Goal: Task Accomplishment & Management: Manage account settings

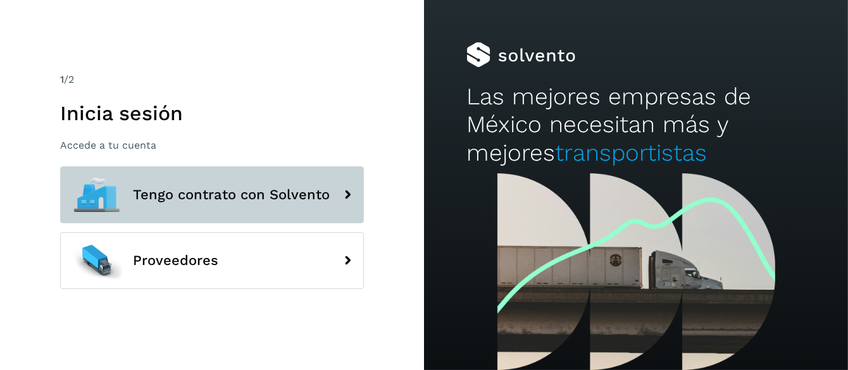
click at [245, 195] on span "Tengo contrato con Solvento" at bounding box center [231, 194] width 197 height 15
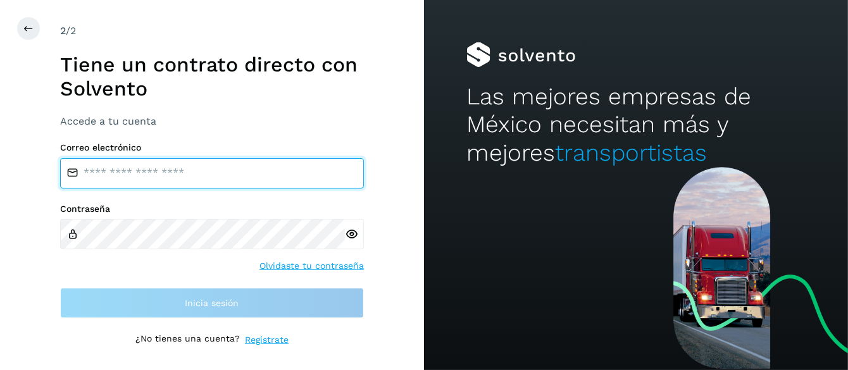
click at [126, 177] on input "email" at bounding box center [212, 173] width 304 height 30
type input "**********"
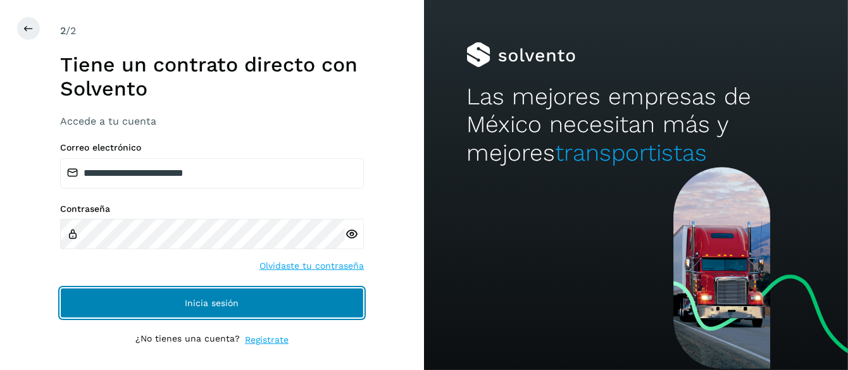
click at [217, 302] on span "Inicia sesión" at bounding box center [212, 303] width 54 height 9
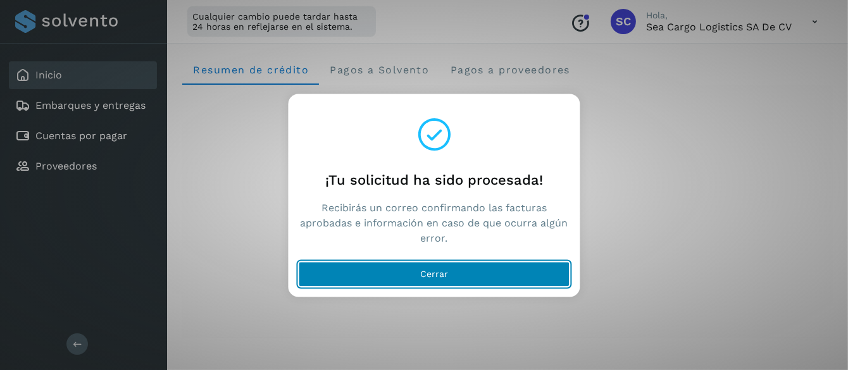
click at [438, 270] on span "Cerrar" at bounding box center [434, 274] width 28 height 9
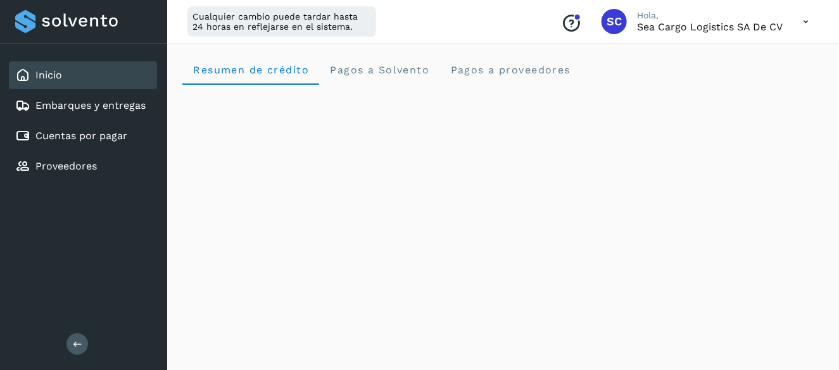
click at [805, 25] on icon at bounding box center [806, 22] width 26 height 26
click at [713, 83] on div "Cerrar sesión" at bounding box center [742, 82] width 151 height 24
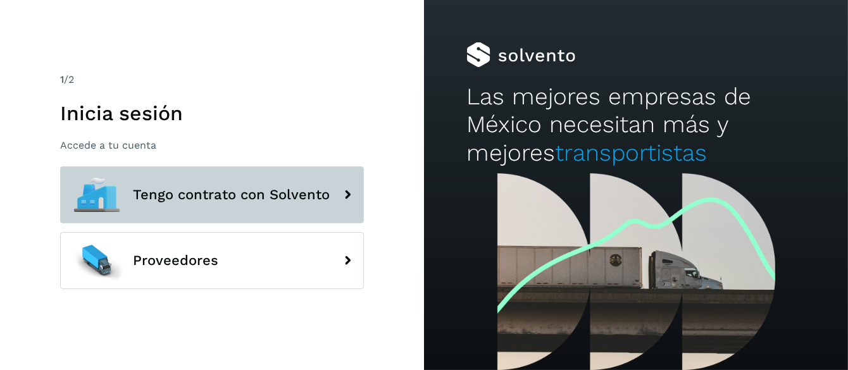
click at [248, 198] on span "Tengo contrato con Solvento" at bounding box center [231, 194] width 197 height 15
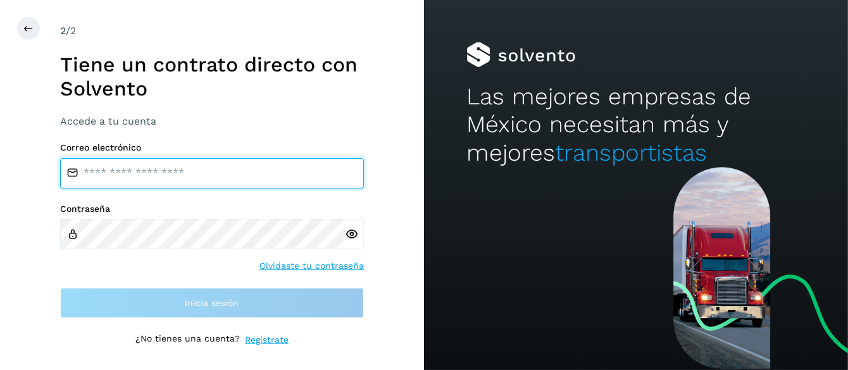
click at [133, 173] on input "email" at bounding box center [212, 173] width 304 height 30
type input "**********"
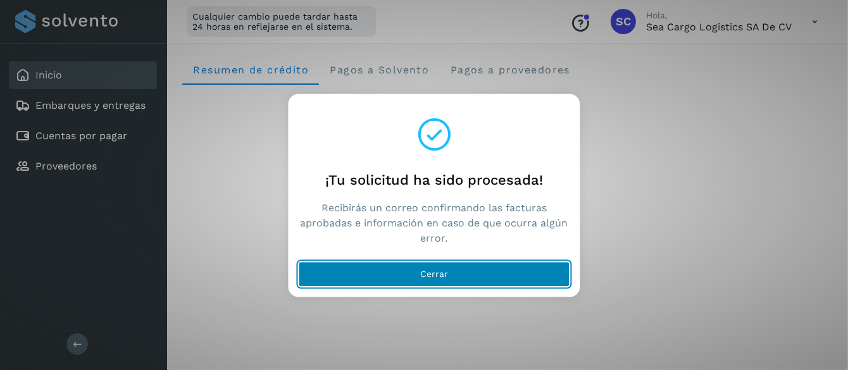
click at [436, 272] on span "Cerrar" at bounding box center [434, 274] width 28 height 9
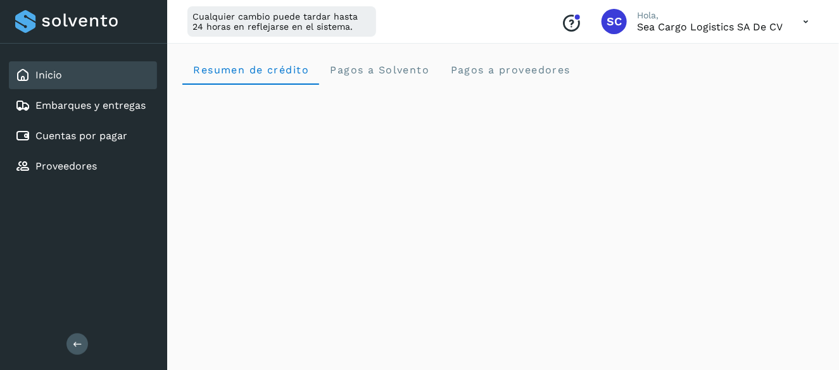
click at [802, 20] on icon at bounding box center [806, 22] width 26 height 26
click at [717, 82] on div "Cerrar sesión" at bounding box center [742, 82] width 151 height 24
